Goal: Entertainment & Leisure: Browse casually

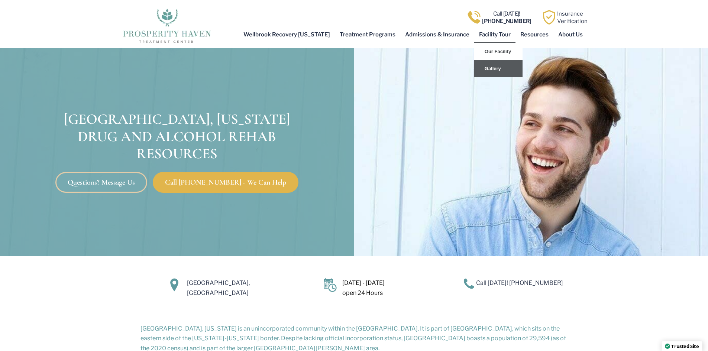
click at [495, 68] on link "Gallery" at bounding box center [498, 68] width 48 height 17
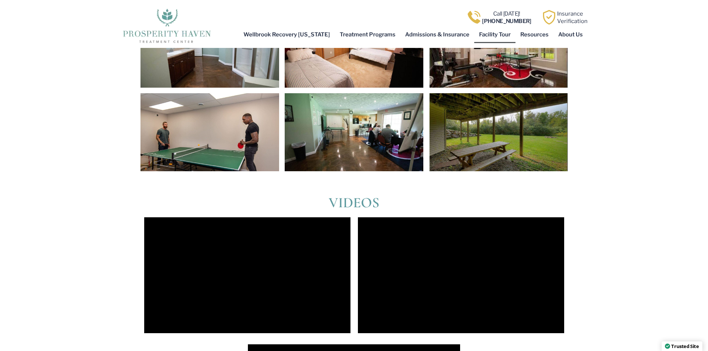
scroll to position [1211, 0]
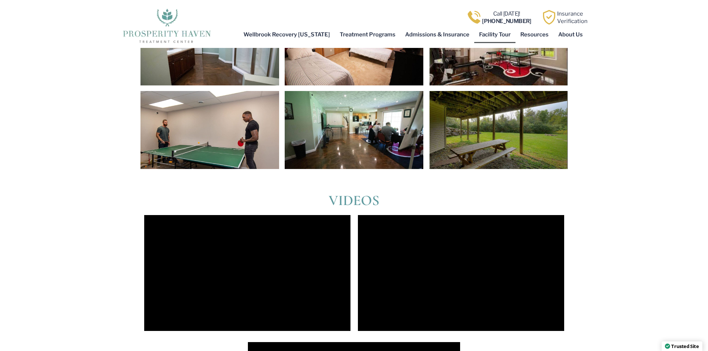
click at [373, 140] on div at bounding box center [353, 130] width 139 height 78
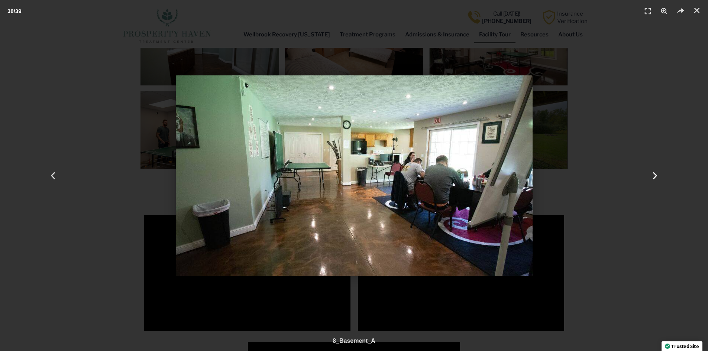
click at [656, 177] on icon "Next slide" at bounding box center [654, 175] width 9 height 9
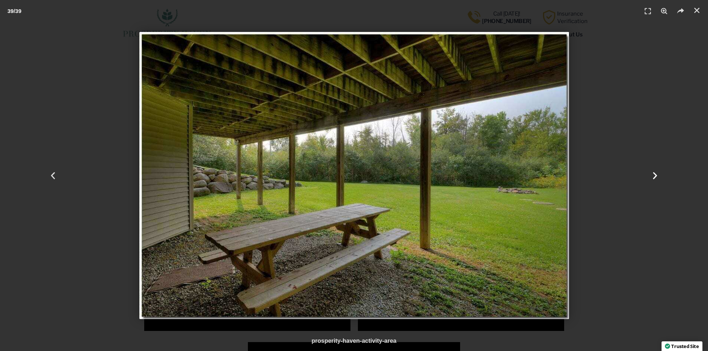
click at [656, 177] on icon "Next slide" at bounding box center [654, 175] width 9 height 9
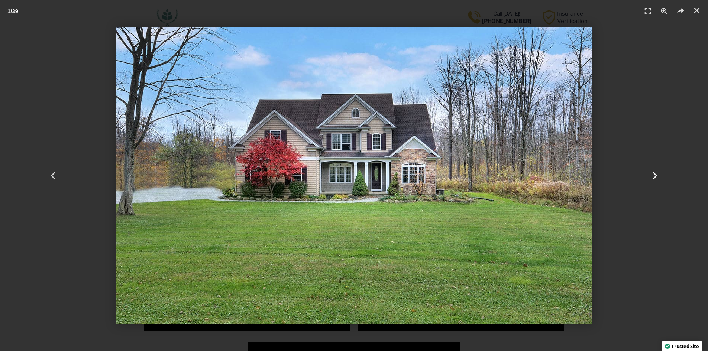
click at [652, 177] on icon "Next slide" at bounding box center [654, 175] width 9 height 9
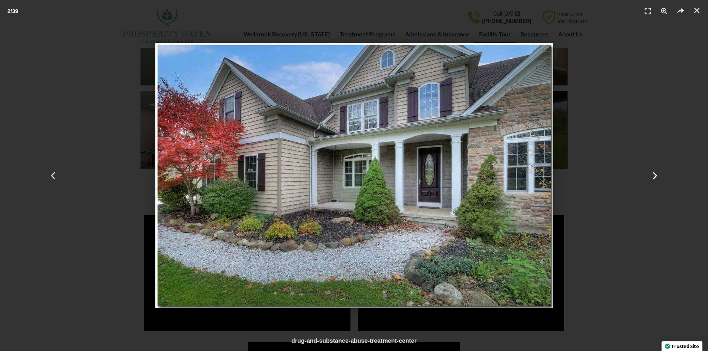
click at [652, 177] on icon "Next slide" at bounding box center [654, 175] width 9 height 9
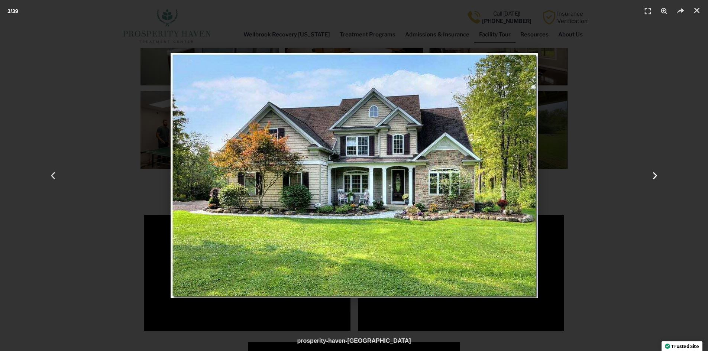
click at [652, 177] on icon "Next slide" at bounding box center [654, 175] width 9 height 9
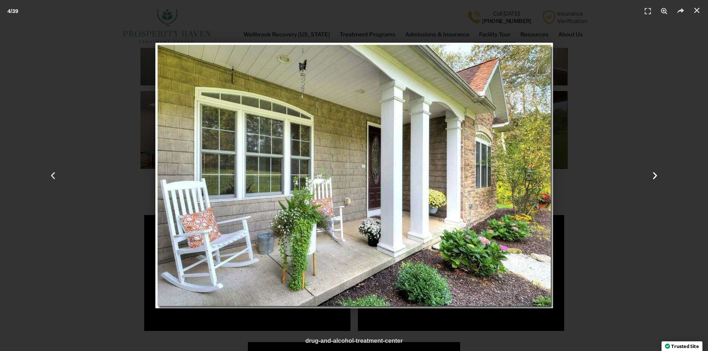
click at [652, 177] on icon "Next slide" at bounding box center [654, 175] width 9 height 9
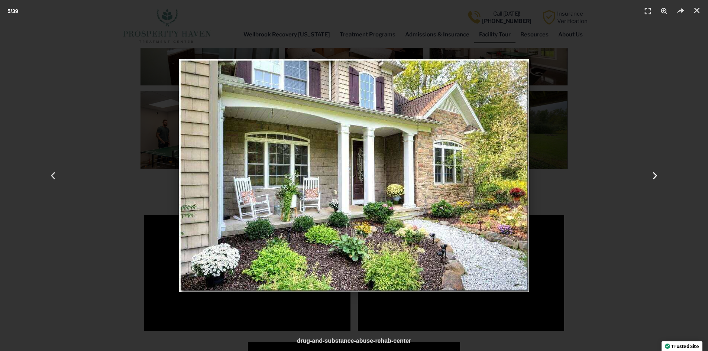
click at [652, 177] on icon "Next slide" at bounding box center [654, 175] width 9 height 9
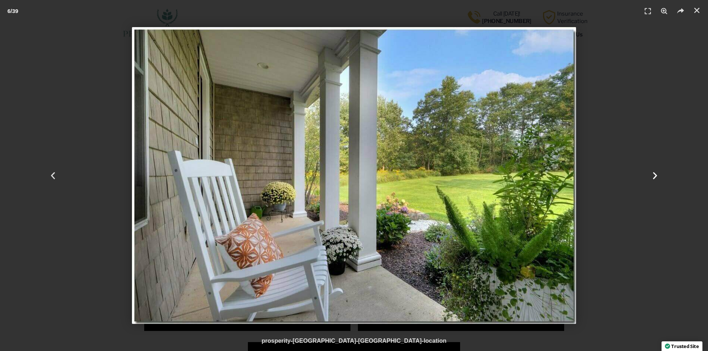
click at [652, 177] on icon "Next slide" at bounding box center [654, 175] width 9 height 9
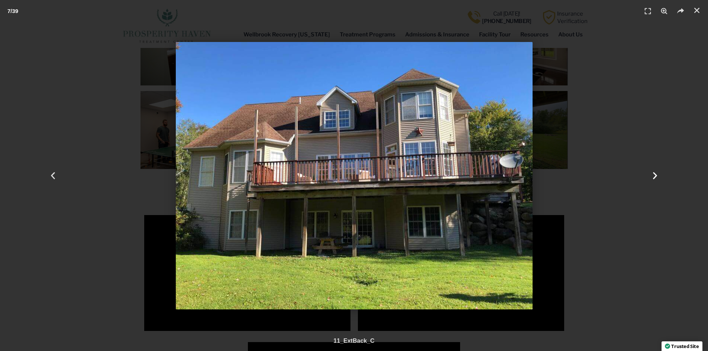
click at [652, 177] on icon "Next slide" at bounding box center [654, 175] width 9 height 9
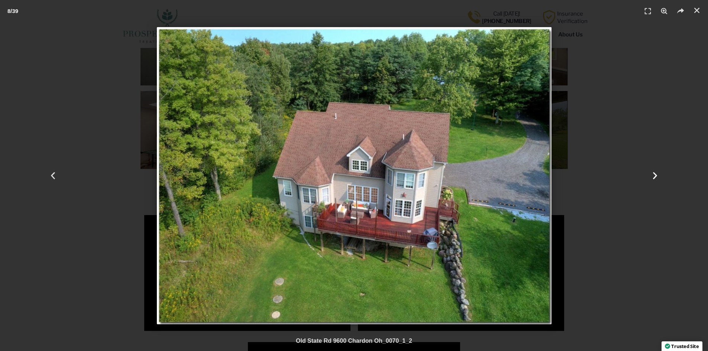
click at [652, 177] on icon "Next slide" at bounding box center [654, 175] width 9 height 9
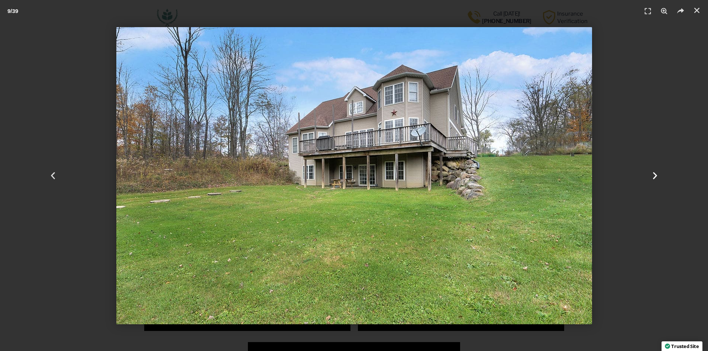
click at [652, 177] on icon "Next slide" at bounding box center [654, 175] width 9 height 9
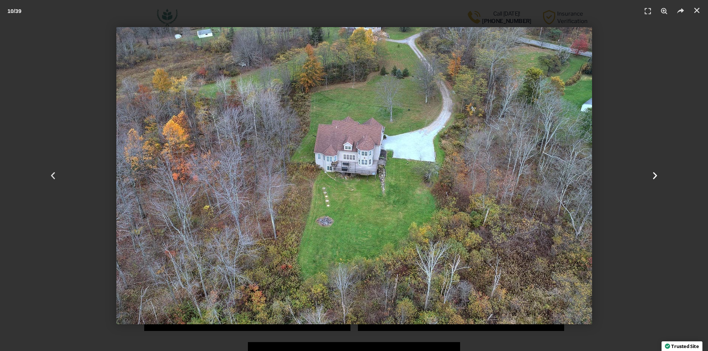
click at [652, 177] on icon "Next slide" at bounding box center [654, 175] width 9 height 9
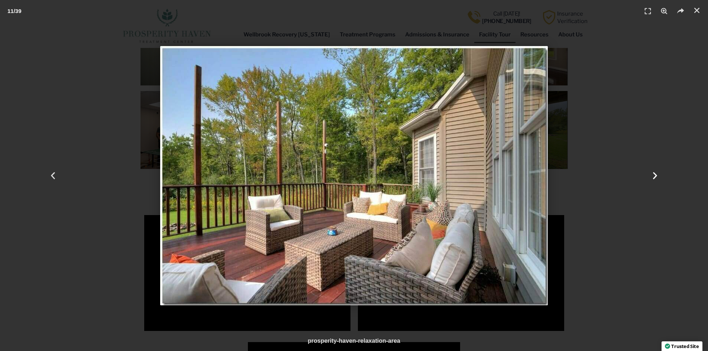
click at [652, 177] on icon "Next slide" at bounding box center [654, 175] width 9 height 9
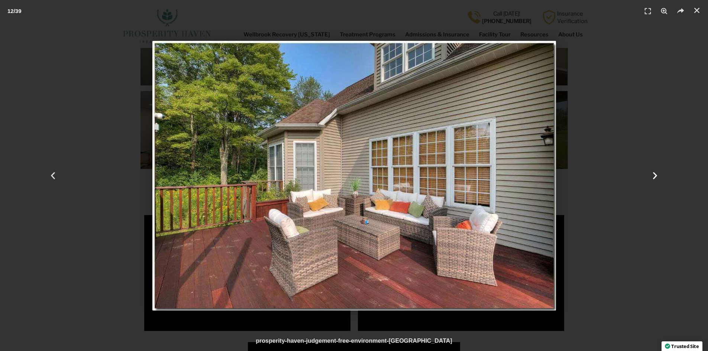
click at [652, 177] on icon "Next slide" at bounding box center [654, 175] width 9 height 9
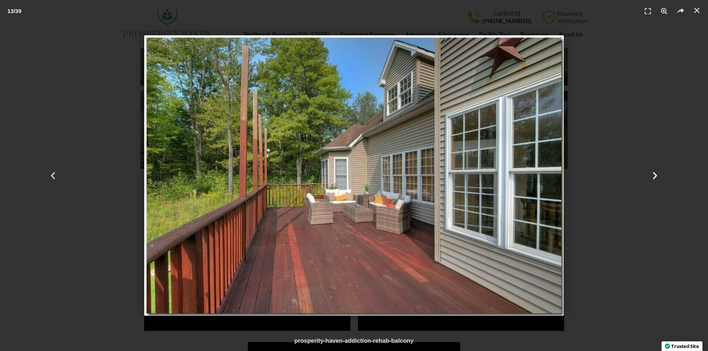
click at [652, 177] on icon "Next slide" at bounding box center [654, 175] width 9 height 9
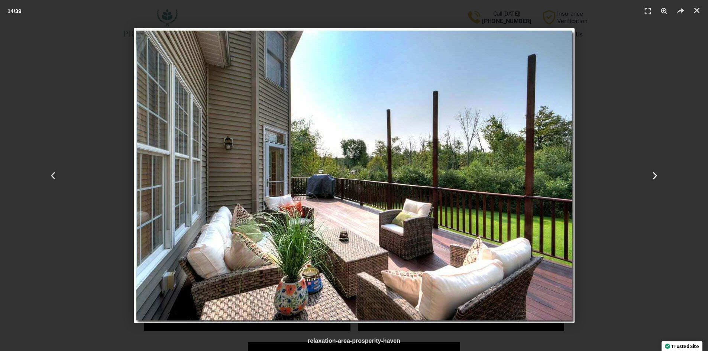
click at [652, 177] on icon "Next slide" at bounding box center [654, 175] width 9 height 9
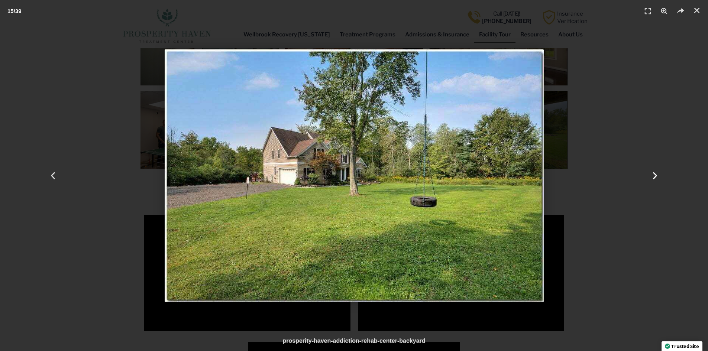
click at [652, 177] on icon "Next slide" at bounding box center [654, 175] width 9 height 9
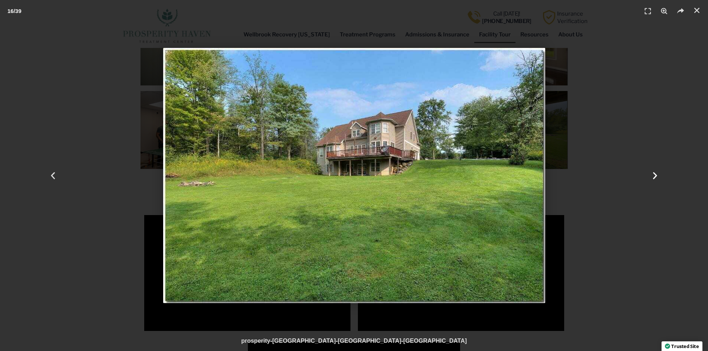
click at [652, 177] on icon "Next slide" at bounding box center [654, 175] width 9 height 9
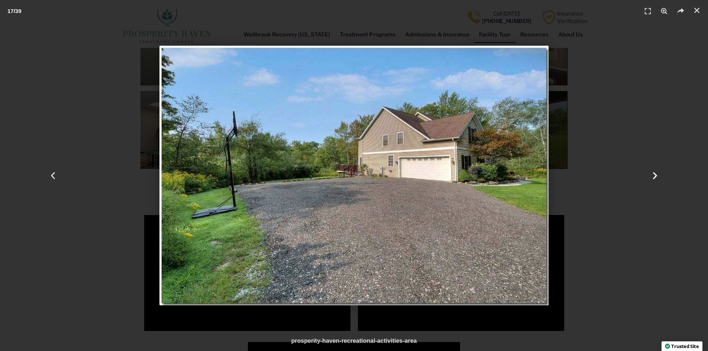
click at [652, 177] on icon "Next slide" at bounding box center [654, 175] width 9 height 9
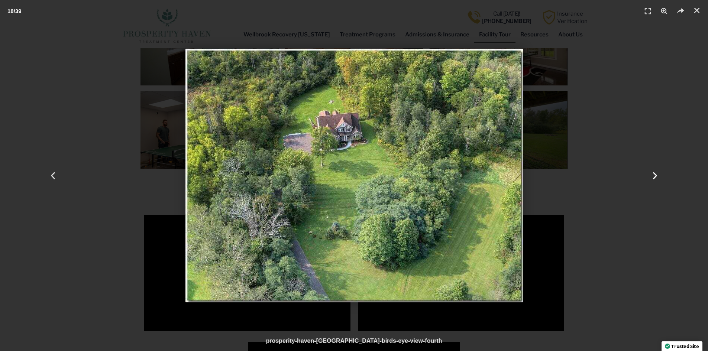
click at [652, 177] on icon "Next slide" at bounding box center [654, 175] width 9 height 9
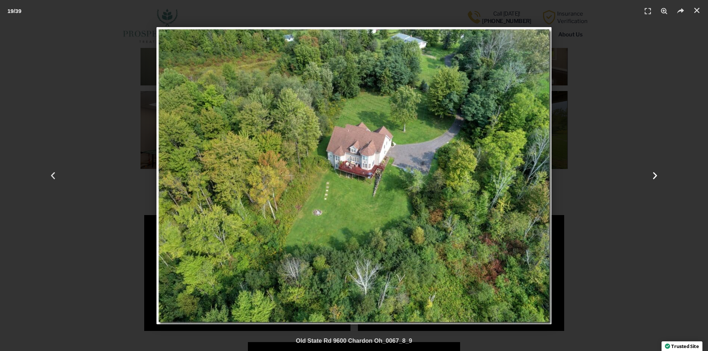
click at [652, 177] on icon "Next slide" at bounding box center [654, 175] width 9 height 9
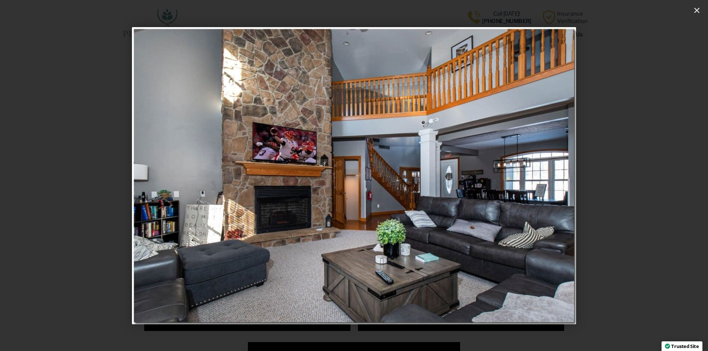
click at [652, 177] on icon "Next slide" at bounding box center [654, 175] width 9 height 9
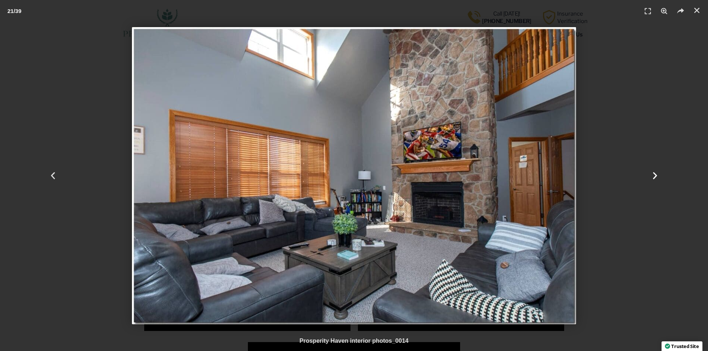
click at [652, 177] on icon "Next slide" at bounding box center [654, 175] width 9 height 9
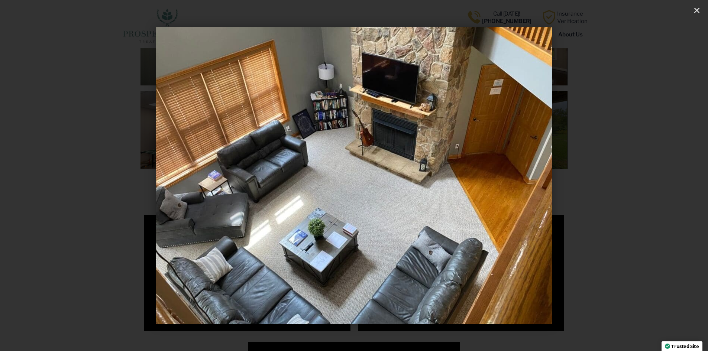
click at [652, 177] on icon "Next slide" at bounding box center [654, 175] width 9 height 9
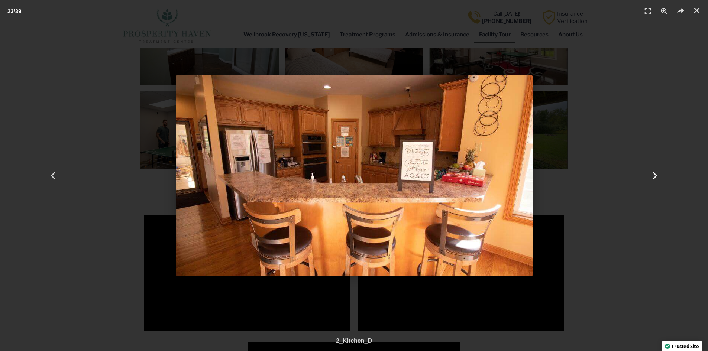
click at [652, 177] on icon "Next slide" at bounding box center [654, 175] width 9 height 9
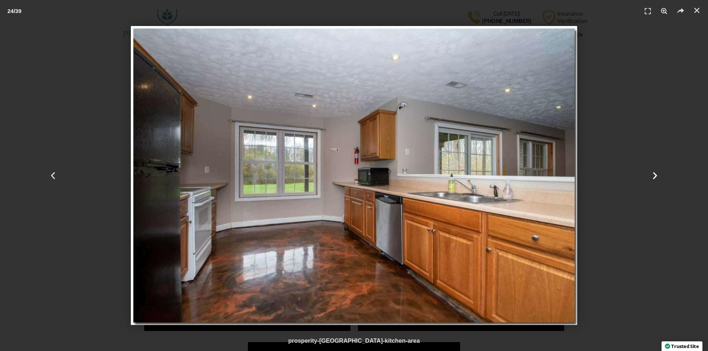
click at [652, 177] on icon "Next slide" at bounding box center [654, 175] width 9 height 9
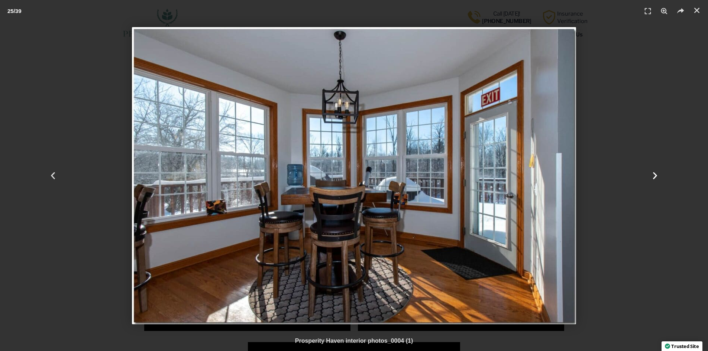
click at [652, 177] on icon "Next slide" at bounding box center [654, 175] width 9 height 9
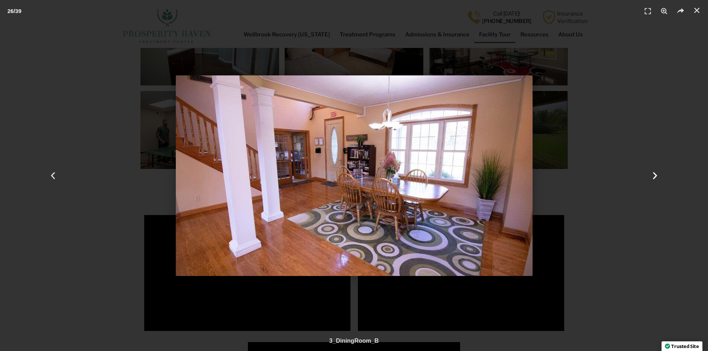
click at [652, 177] on icon "Next slide" at bounding box center [654, 175] width 9 height 9
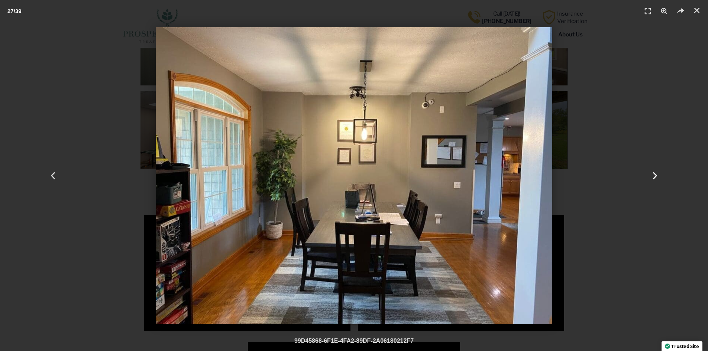
click at [652, 177] on icon "Next slide" at bounding box center [654, 175] width 9 height 9
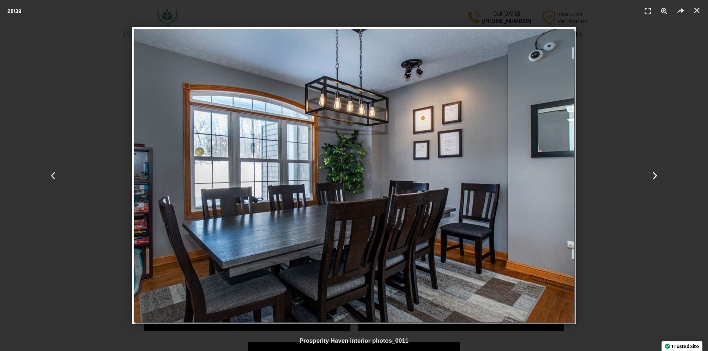
click at [652, 177] on icon "Next slide" at bounding box center [654, 175] width 9 height 9
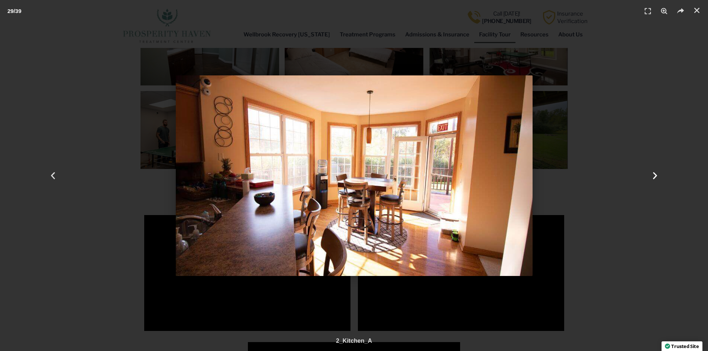
click at [652, 177] on icon "Next slide" at bounding box center [654, 175] width 9 height 9
